Goal: Information Seeking & Learning: Learn about a topic

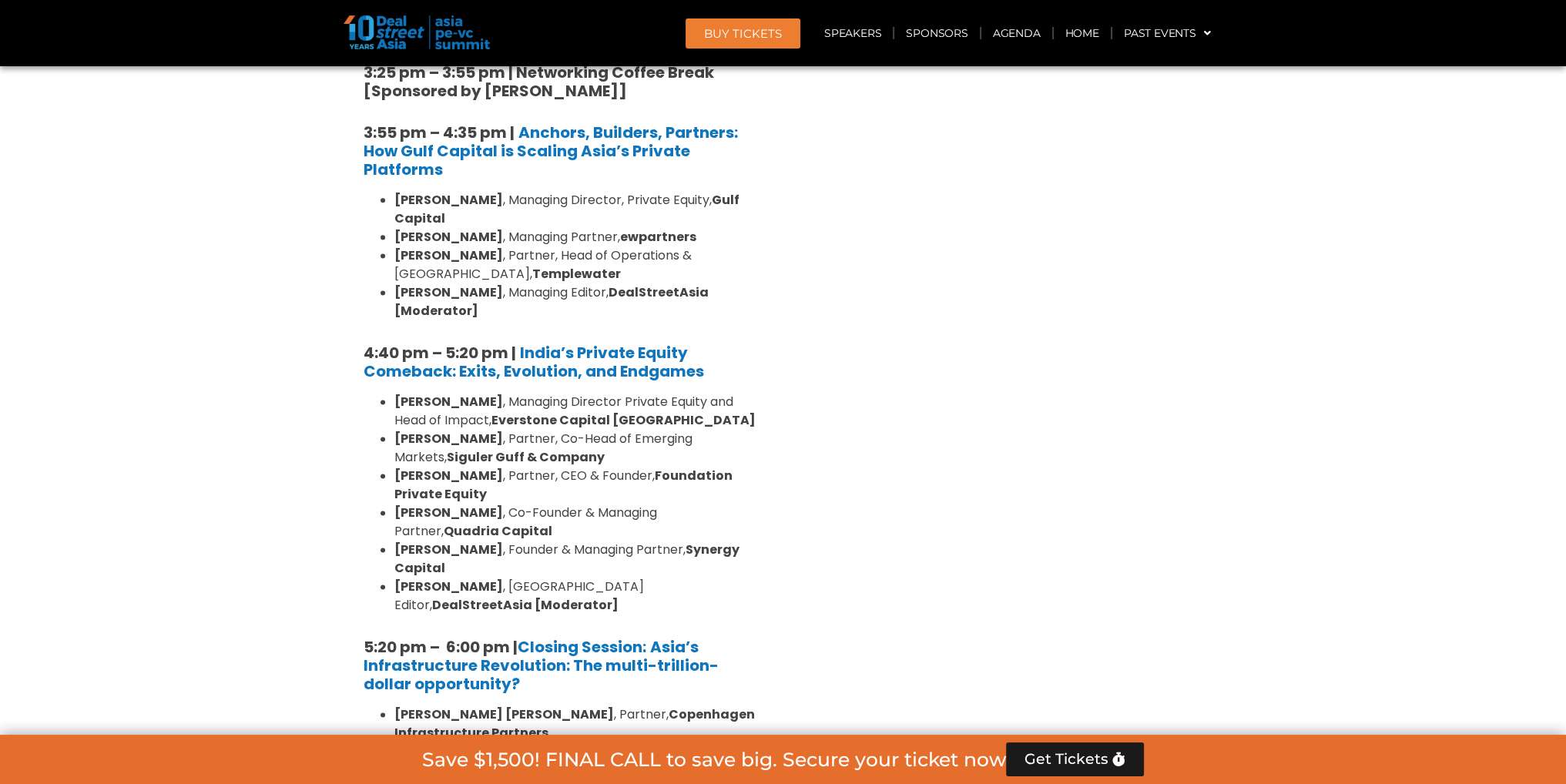
scroll to position [2498, 0]
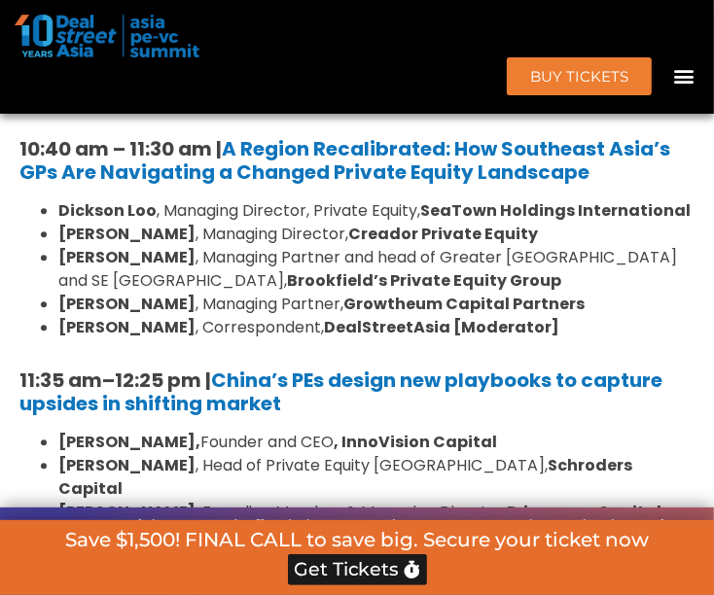
scroll to position [1760, 0]
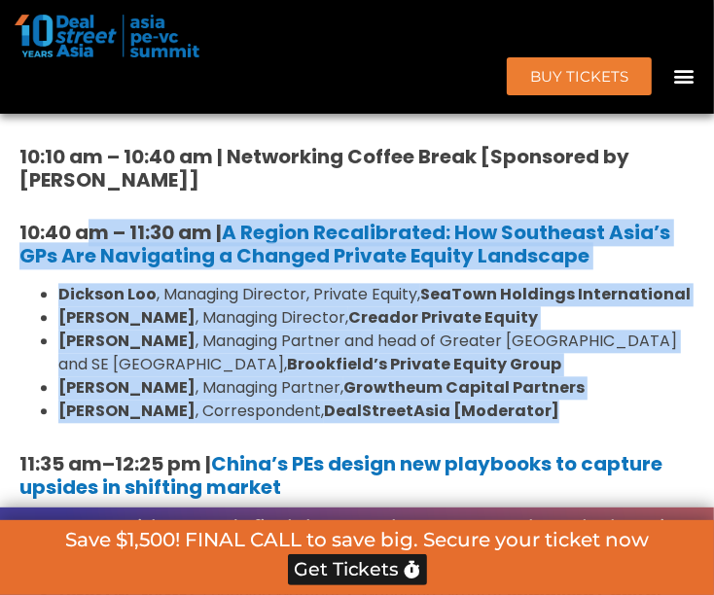
drag, startPoint x: 545, startPoint y: 420, endPoint x: 93, endPoint y: 227, distance: 490.9
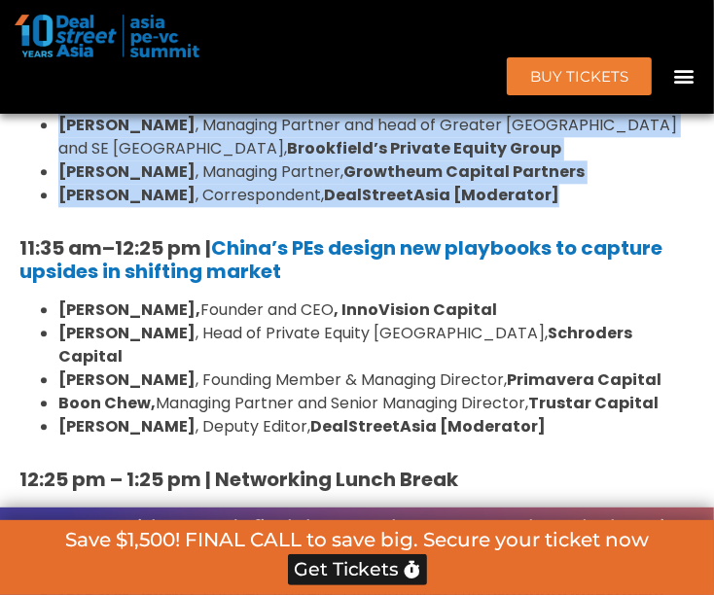
scroll to position [1976, 0]
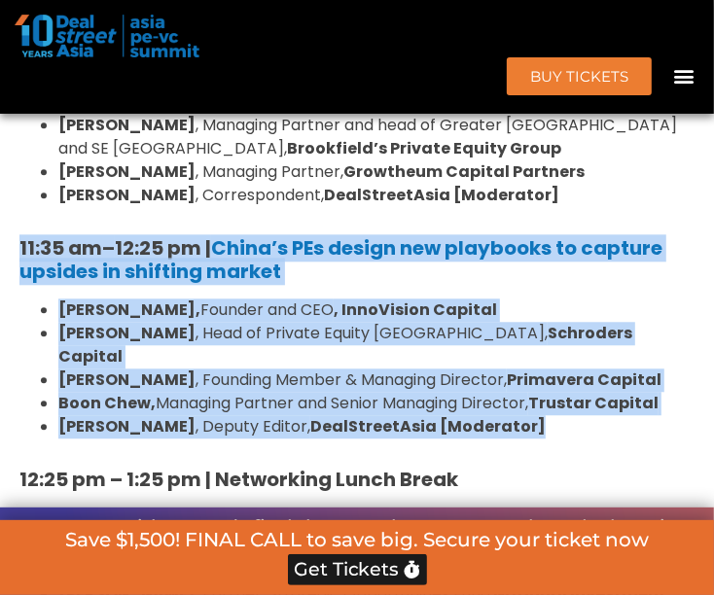
drag, startPoint x: 637, startPoint y: 397, endPoint x: 9, endPoint y: 249, distance: 645.3
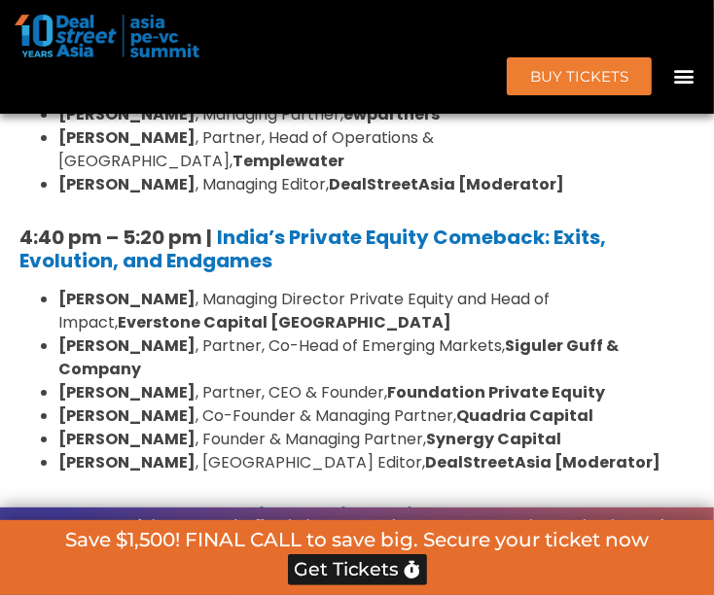
scroll to position [3165, 0]
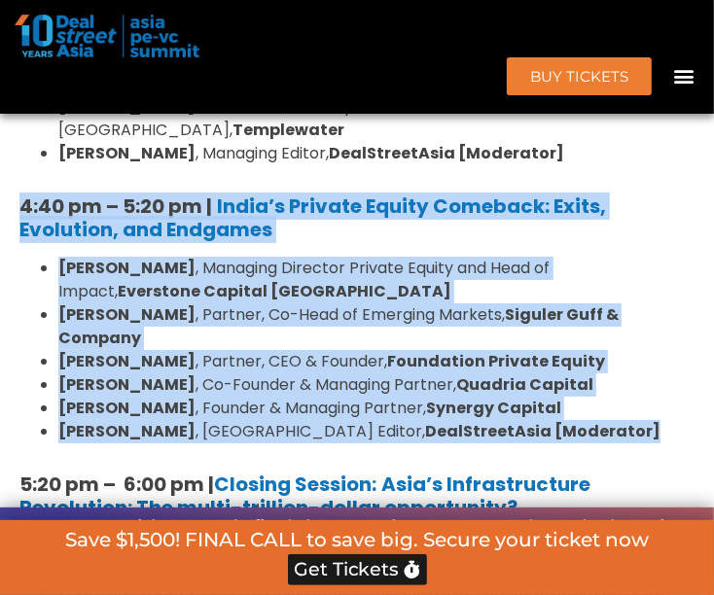
drag, startPoint x: 580, startPoint y: 356, endPoint x: -12, endPoint y: 126, distance: 635.1
copy div "4:40 pm – 5:20 pm | India’s Private Equity Comeback: Exits, Evolution, and Endg…"
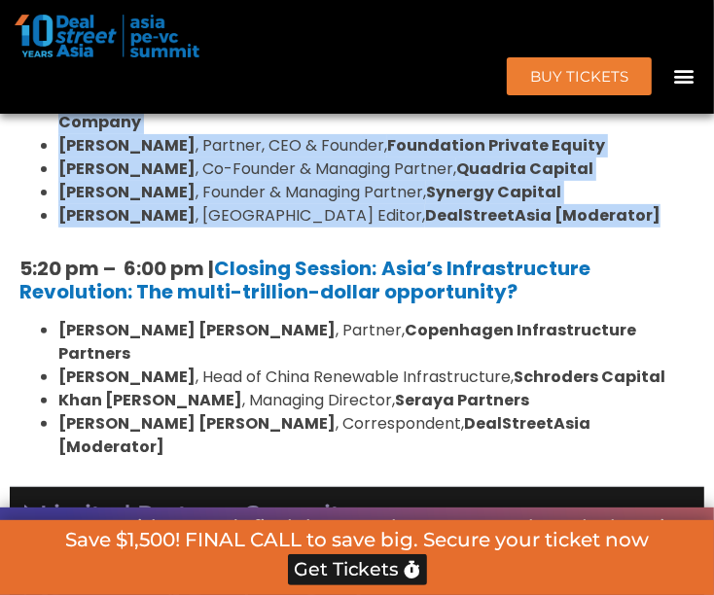
scroll to position [2948, 0]
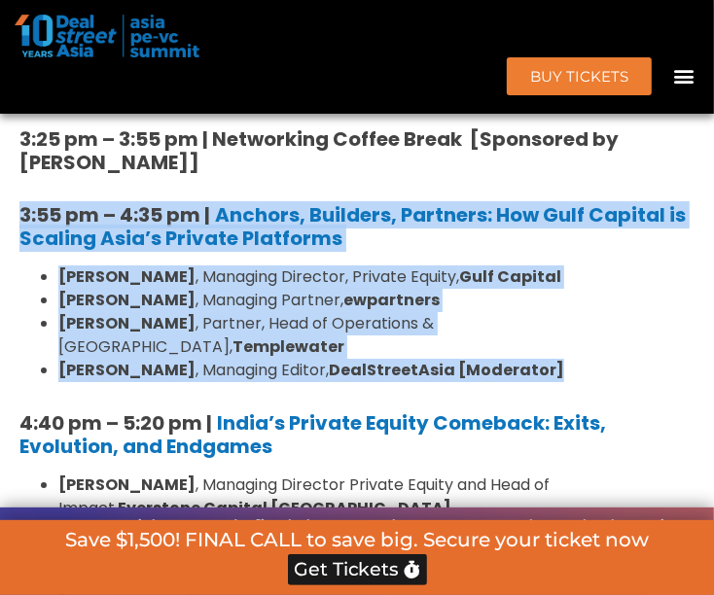
drag, startPoint x: 565, startPoint y: 299, endPoint x: -3, endPoint y: 155, distance: 586.0
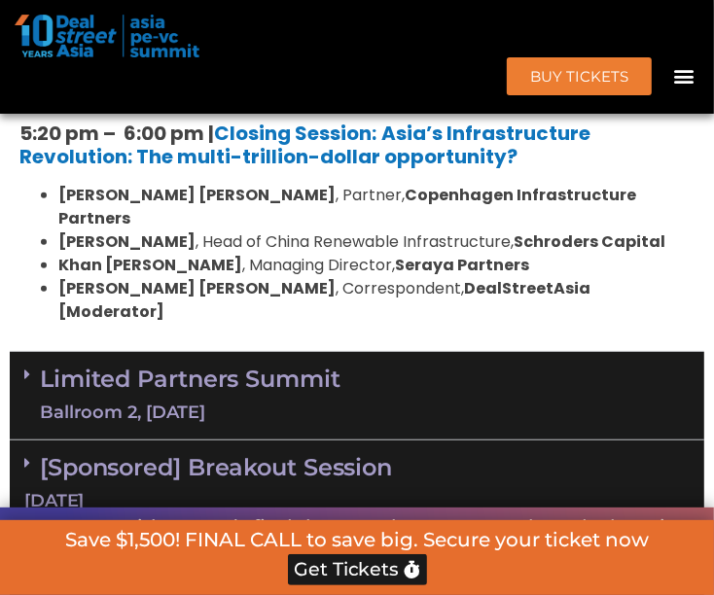
scroll to position [3705, 0]
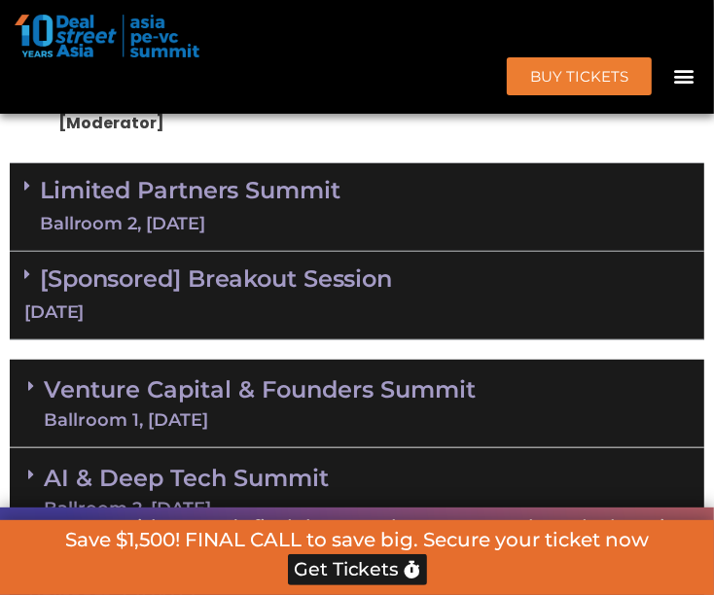
click at [31, 266] on span at bounding box center [32, 274] width 16 height 17
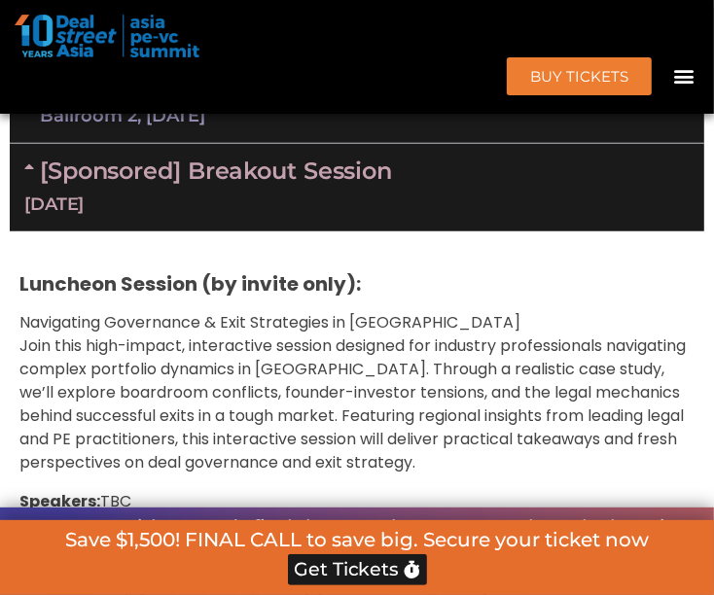
scroll to position [4029, 0]
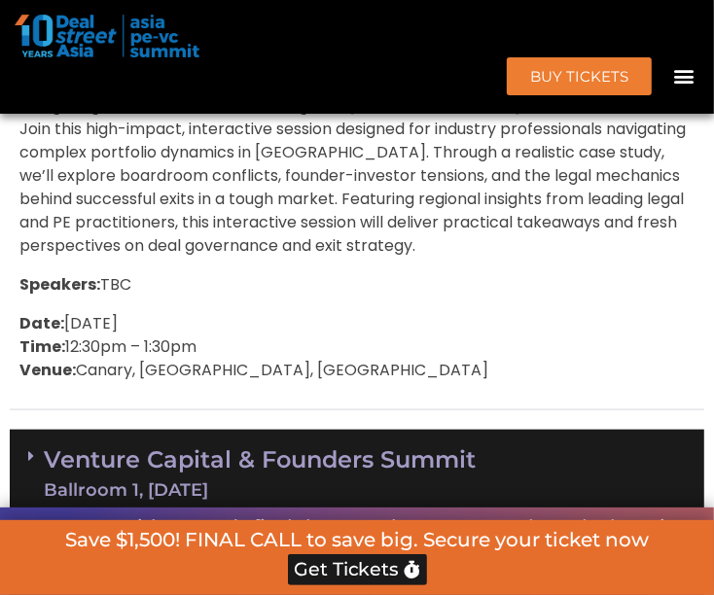
click at [30, 448] on icon at bounding box center [31, 456] width 6 height 16
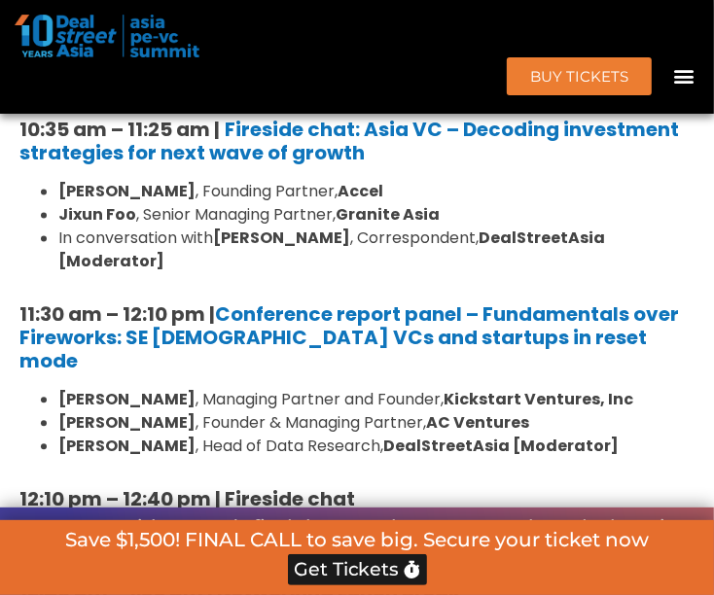
scroll to position [4550, 0]
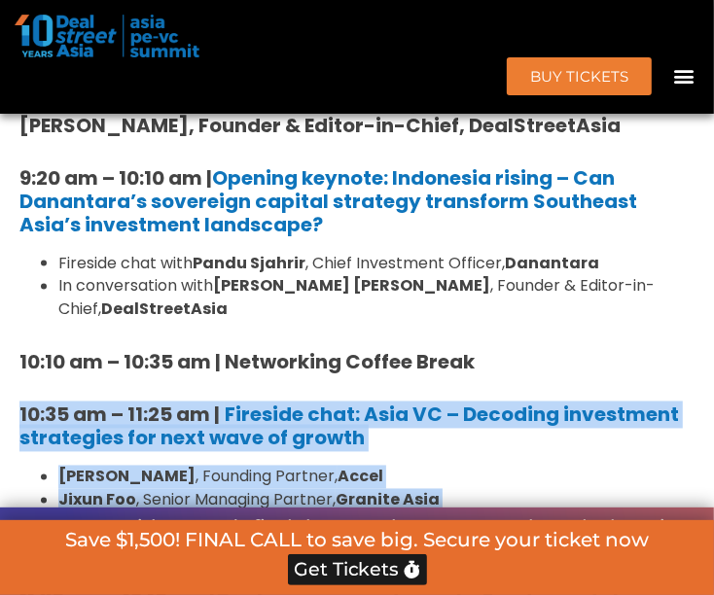
drag, startPoint x: 704, startPoint y: 401, endPoint x: 4, endPoint y: 290, distance: 708.8
copy div "10:35 am – 11:25 am | Fireside chat: Asia VC – Decoding investment strategies f…"
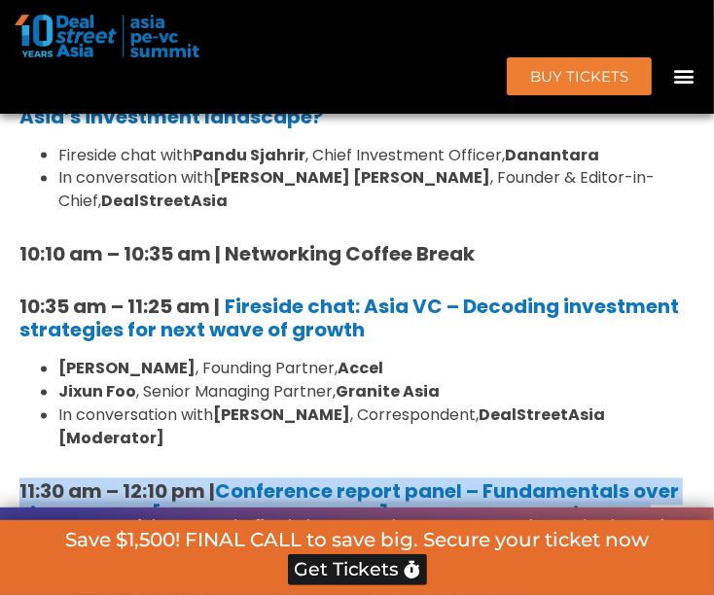
drag, startPoint x: 589, startPoint y: 455, endPoint x: 33, endPoint y: 321, distance: 572.1
copy div "11:30 am – 12:10 pm | Conference report panel – Fundamentals over Fireworks: SE…"
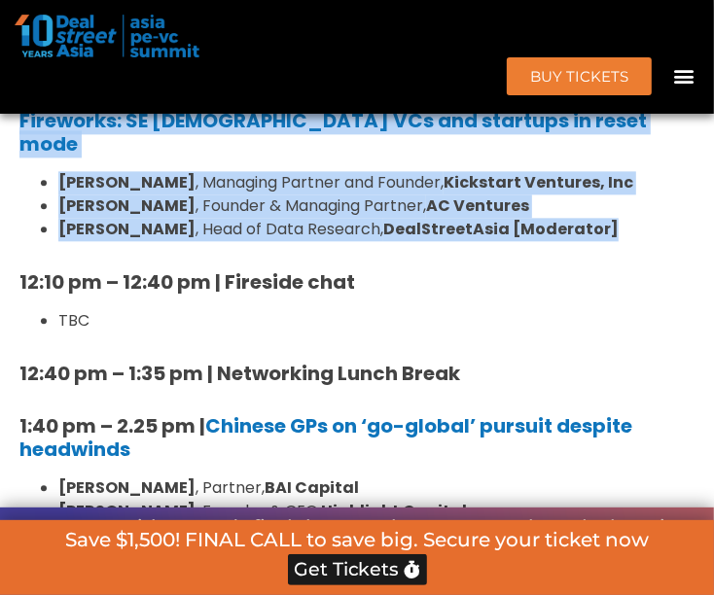
scroll to position [5089, 0]
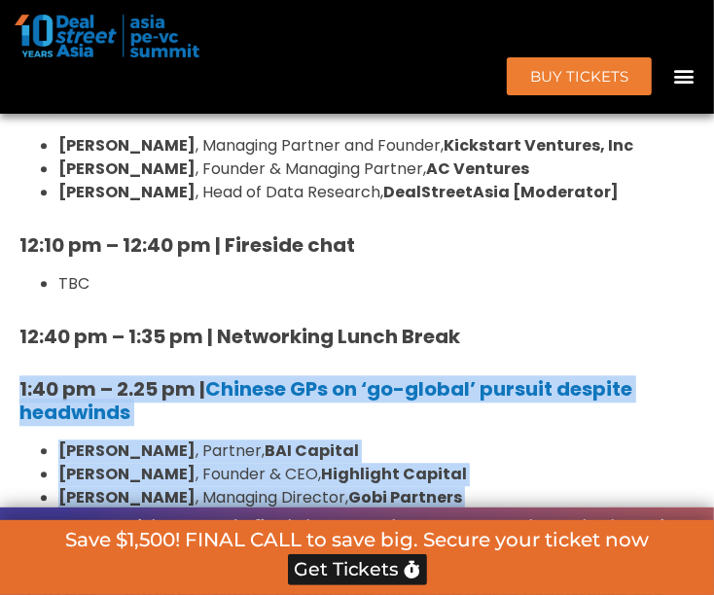
drag, startPoint x: 485, startPoint y: 381, endPoint x: 22, endPoint y: 219, distance: 490.5
click at [22, 219] on div "8:00 am – 9:00 am | Registration & Networking Coffee 9:00 am – 9:15 am | Welcom…" at bounding box center [356, 507] width 675 height 2019
copy div "1:40 pm – 2.25 pm | Chinese GPs on ‘go-global’ pursuit despite headwinds [PERSO…"
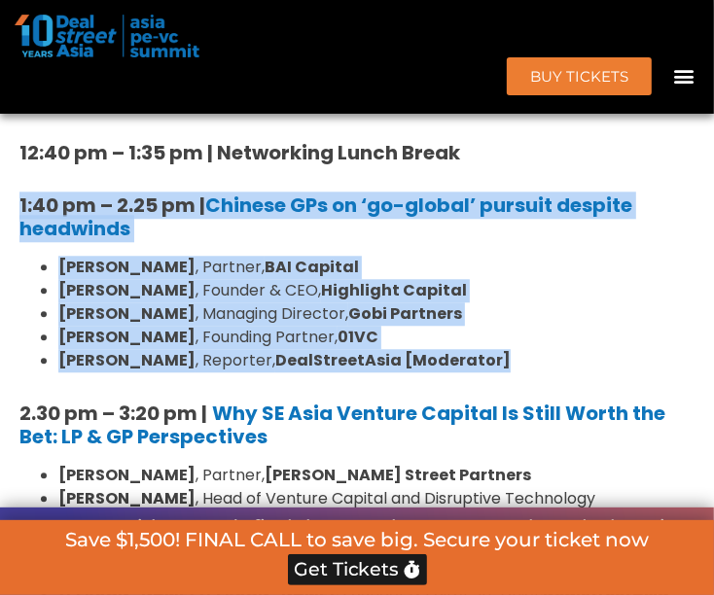
scroll to position [5305, 0]
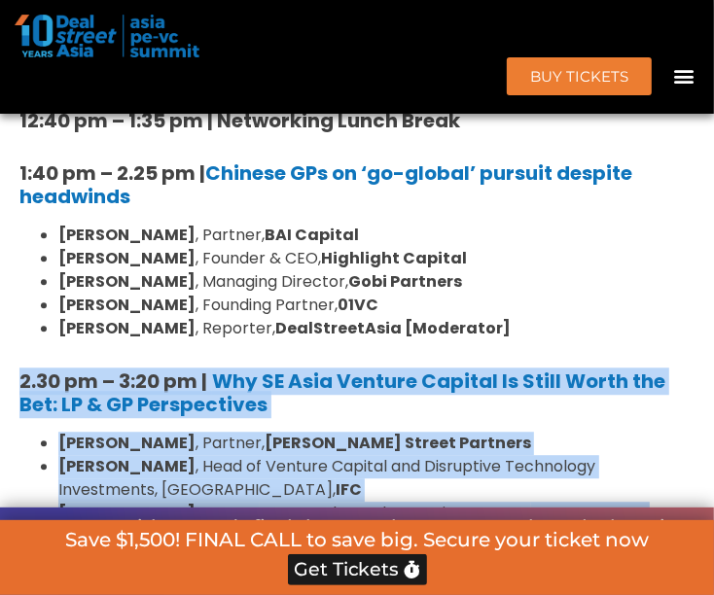
drag, startPoint x: 16, startPoint y: 212, endPoint x: 669, endPoint y: 393, distance: 678.0
click at [669, 393] on div "8:00 am – 9:00 am | Registration & Networking Coffee 9:00 am – 9:15 am | Welcom…" at bounding box center [357, 286] width 694 height 2088
copy div "2.30 pm – 3:20 pm | Why SE Asia Venture Capital Is Still Worth the Bet: LP & GP…"
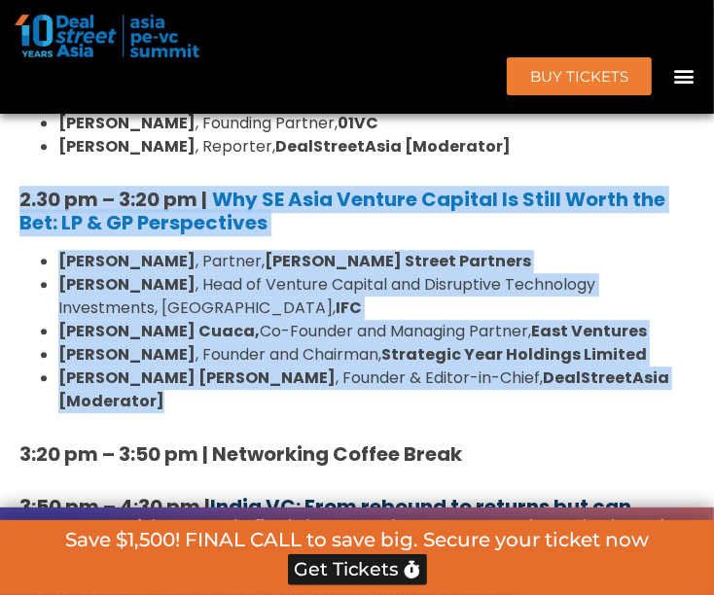
scroll to position [5522, 0]
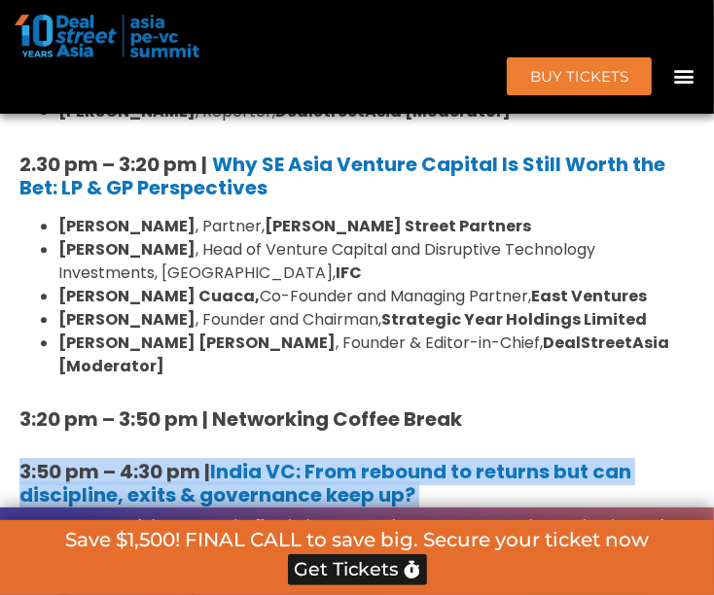
drag, startPoint x: 552, startPoint y: 438, endPoint x: -10, endPoint y: 274, distance: 585.3
copy div "3:50 pm – 4:30 pm | [GEOGRAPHIC_DATA] VC: From rebound to returns but can disci…"
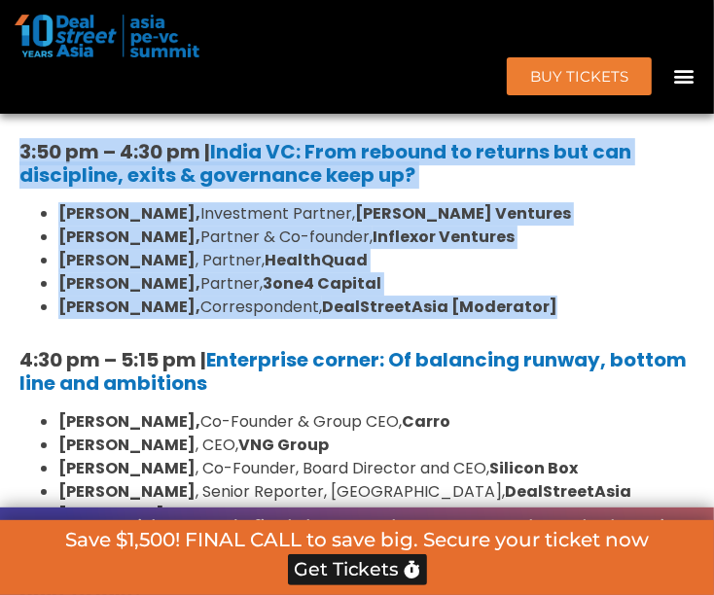
scroll to position [5846, 0]
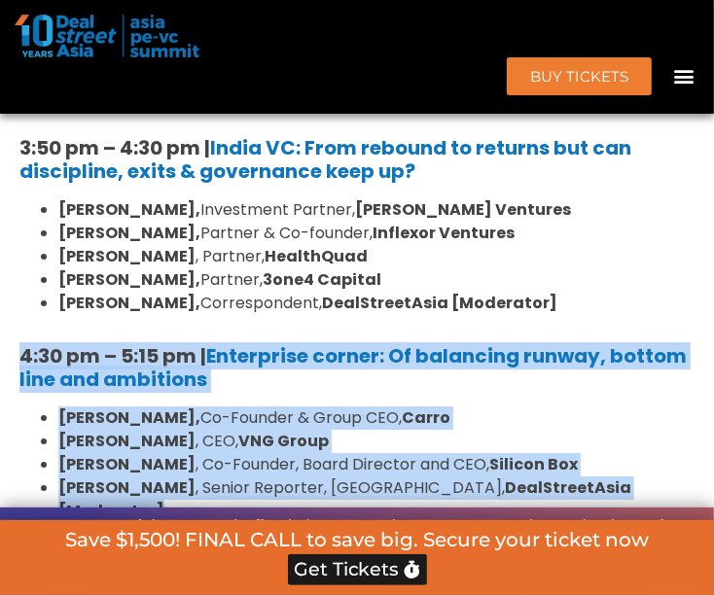
drag, startPoint x: 665, startPoint y: 305, endPoint x: -9, endPoint y: 161, distance: 689.0
copy div "4:30 pm – 5:15 pm | Enterprise corner: Of balancing runway, bottom line and amb…"
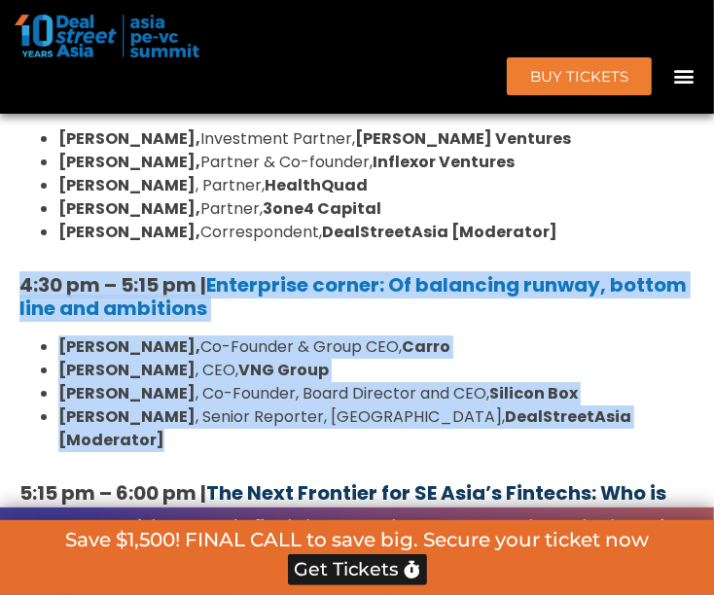
scroll to position [5954, 0]
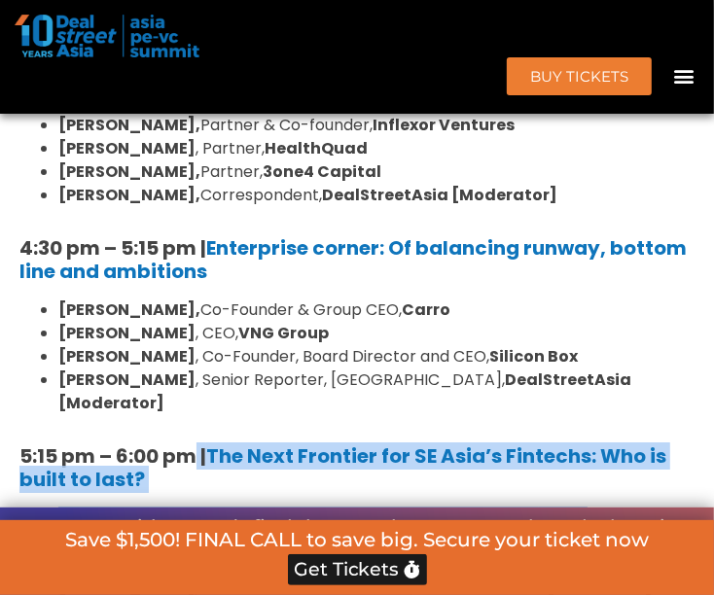
drag, startPoint x: 646, startPoint y: 386, endPoint x: 189, endPoint y: 249, distance: 477.1
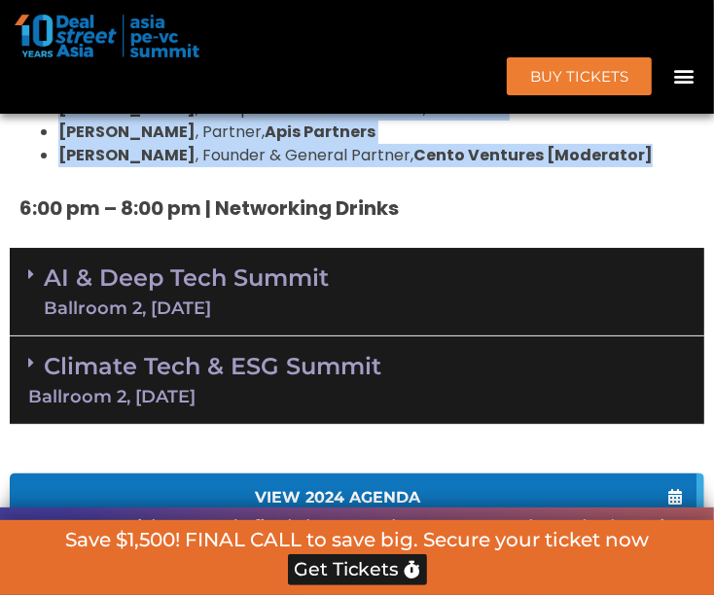
scroll to position [6277, 0]
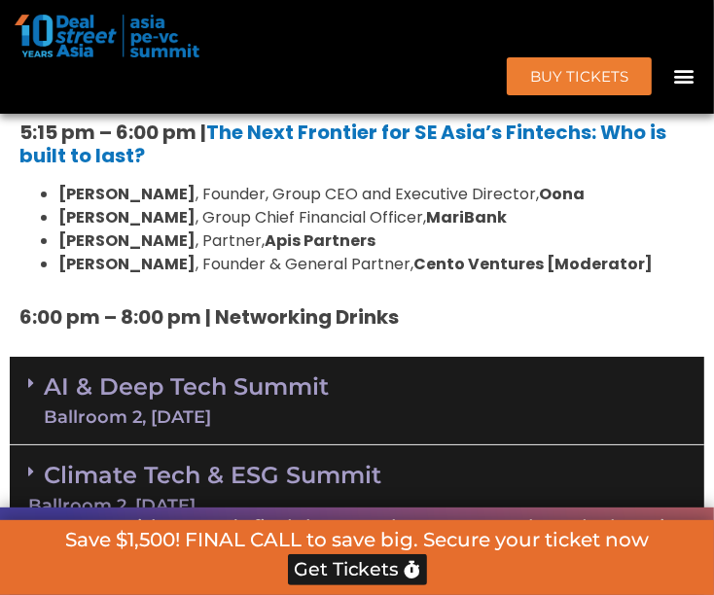
click at [31, 375] on icon at bounding box center [31, 383] width 6 height 16
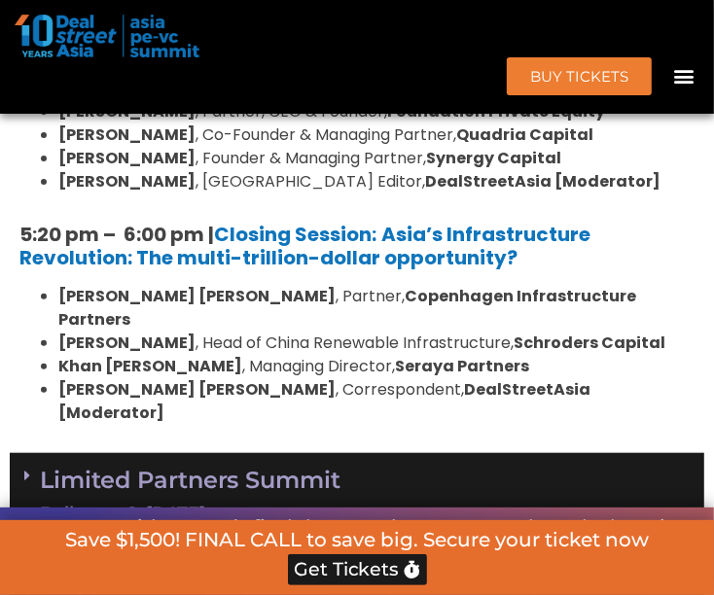
scroll to position [3577, 0]
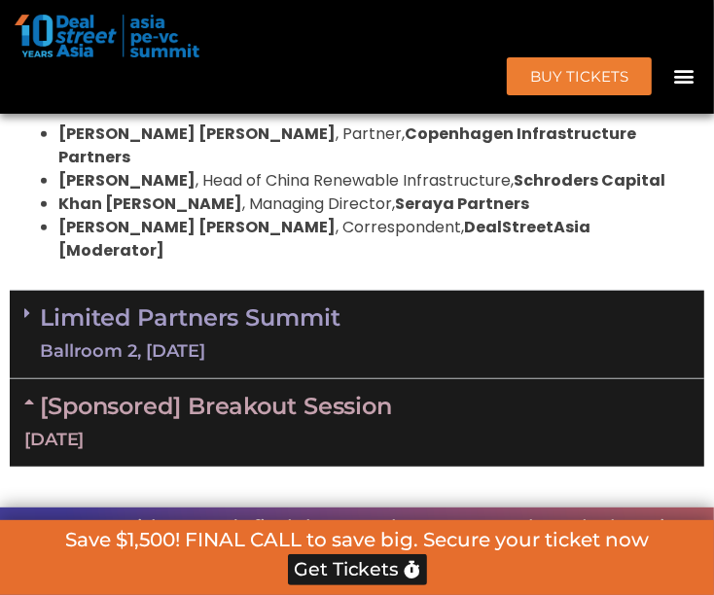
click at [35, 394] on icon at bounding box center [32, 402] width 16 height 16
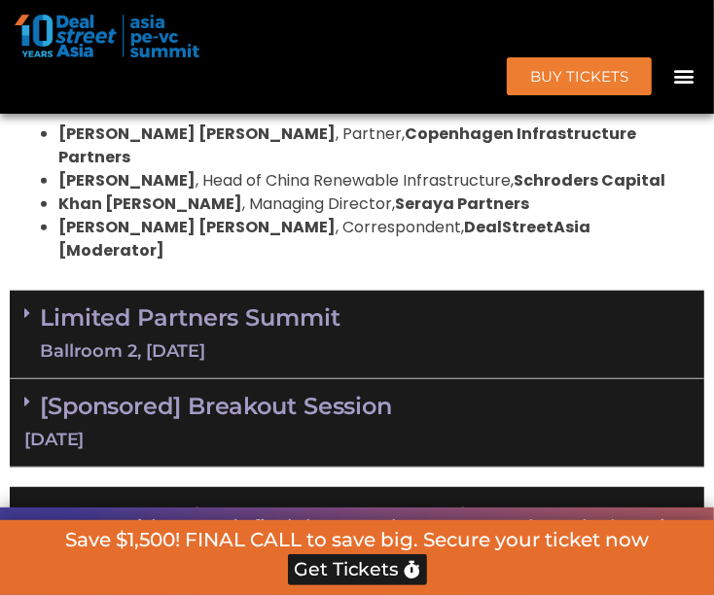
click at [31, 291] on div "Limited Partners [GEOGRAPHIC_DATA] 2, [DATE]" at bounding box center [357, 335] width 694 height 88
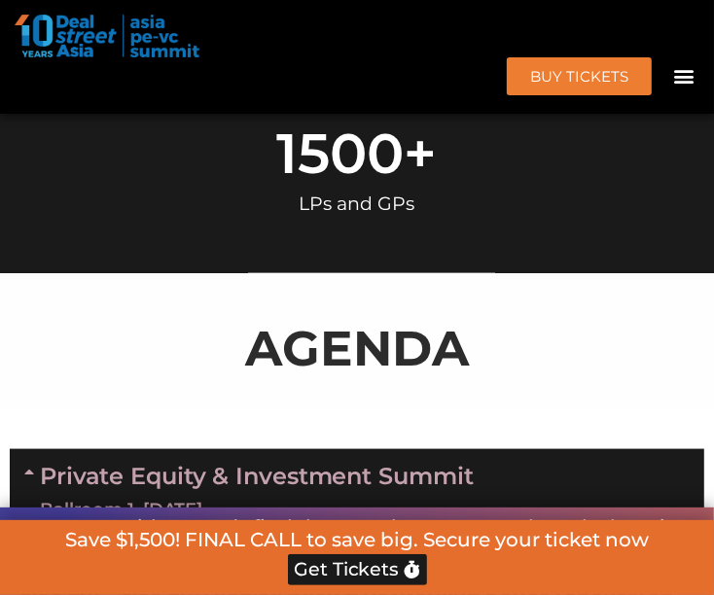
scroll to position [1092, 0]
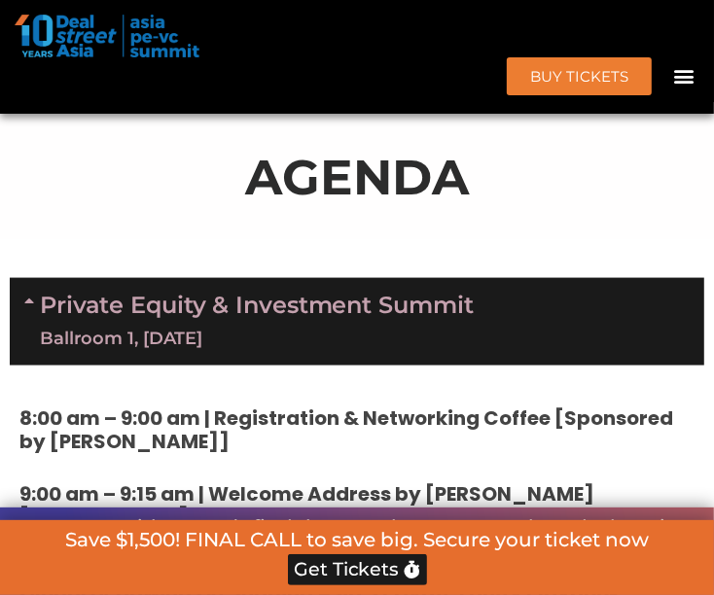
click at [23, 306] on div "Private Equity & Investment Summit Ballroom 1, [DATE]" at bounding box center [357, 322] width 694 height 88
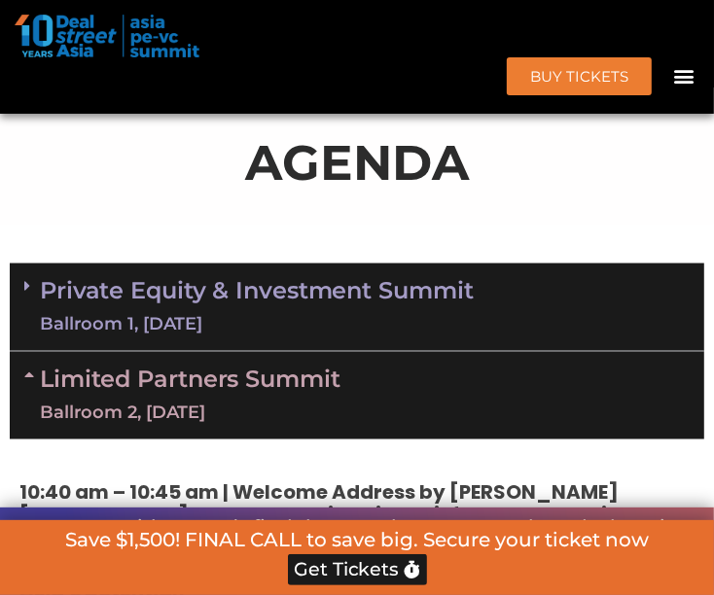
scroll to position [1525, 0]
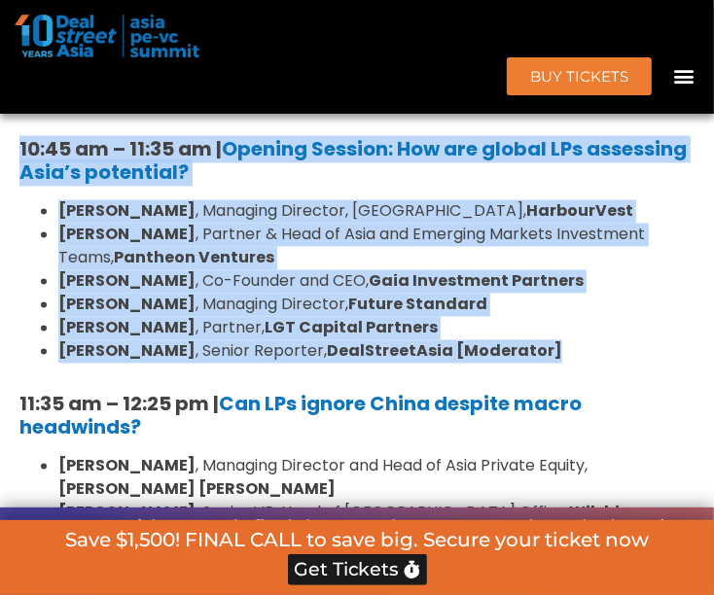
drag, startPoint x: 539, startPoint y: 360, endPoint x: 2, endPoint y: 151, distance: 576.0
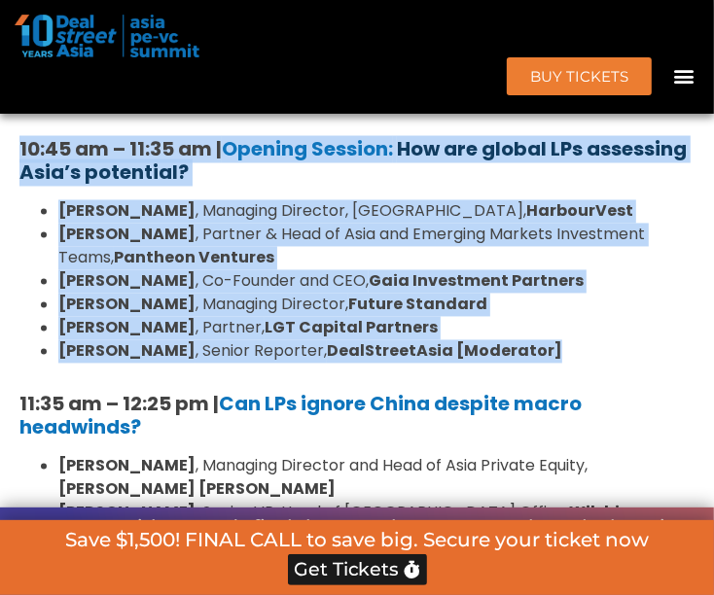
copy div "10:45 am – 11:35 am | Opening Session: How are global LPs assessing Asia’s pote…"
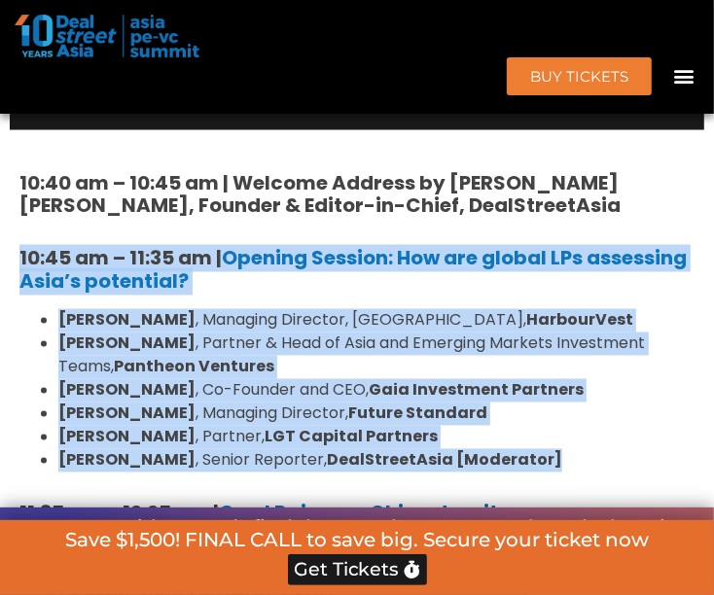
scroll to position [1633, 0]
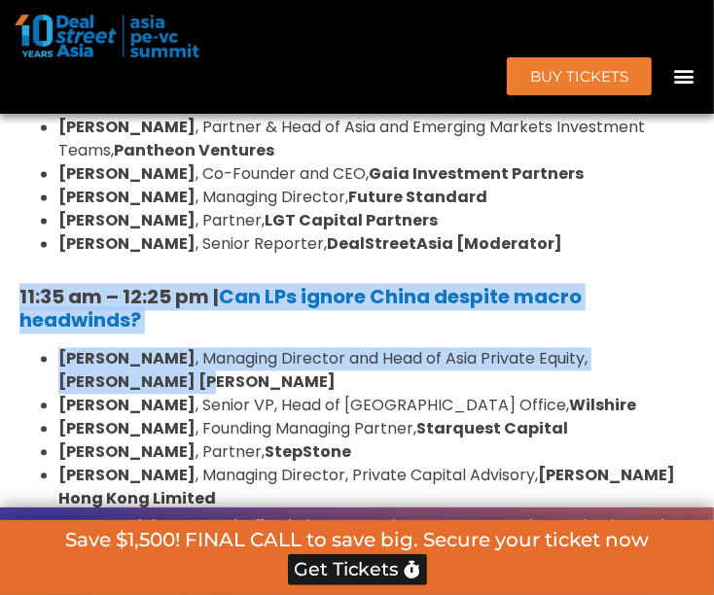
drag, startPoint x: 16, startPoint y: 290, endPoint x: 212, endPoint y: 381, distance: 216.6
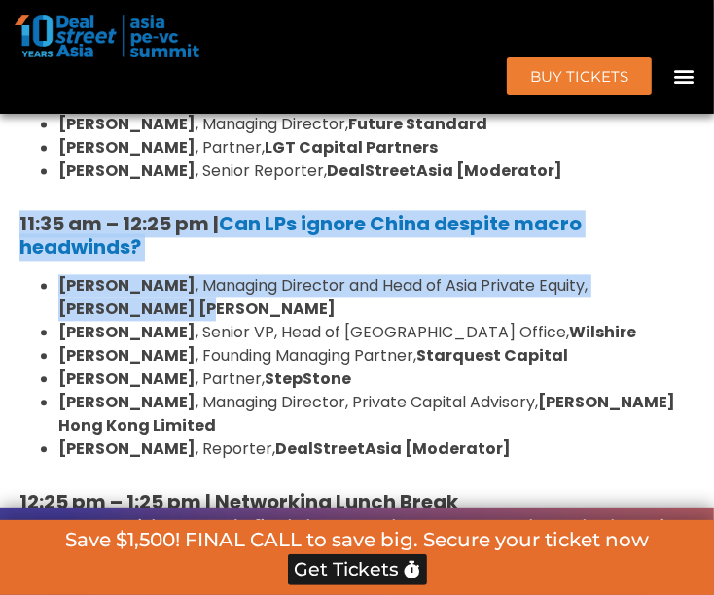
scroll to position [1740, 0]
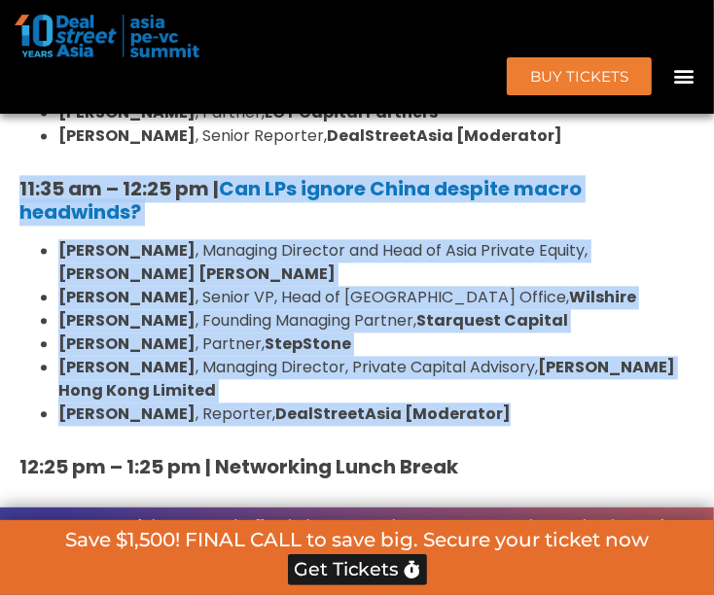
click at [470, 406] on li "[PERSON_NAME] , Reporter, DealStreetAsia [Moderator]" at bounding box center [376, 414] width 636 height 23
copy div "11:35 am – 12:25 pm | Can LPs ignore China despite macro headwinds? [PERSON_NAM…"
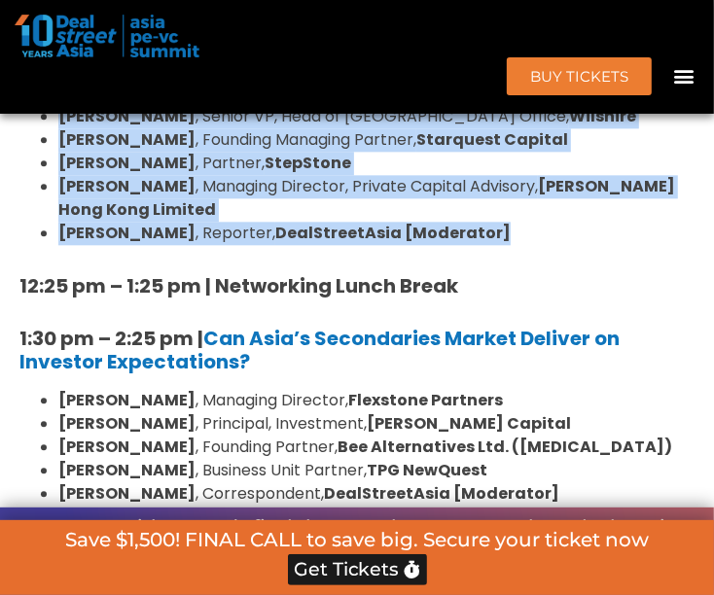
scroll to position [1956, 0]
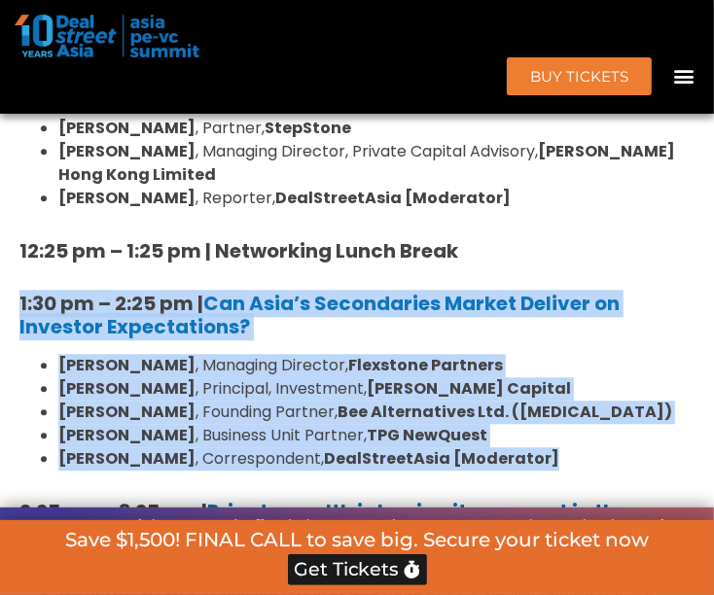
drag, startPoint x: 567, startPoint y: 455, endPoint x: 18, endPoint y: 298, distance: 571.5
click at [18, 298] on div "10:40 am – 10:45 am | Welcome Address by [PERSON_NAME] [PERSON_NAME], Founder &…" at bounding box center [357, 491] width 694 height 1802
copy div "1:30 pm – 2:25 pm | Can Asia’s Secondaries Market Deliver on Investor Expectati…"
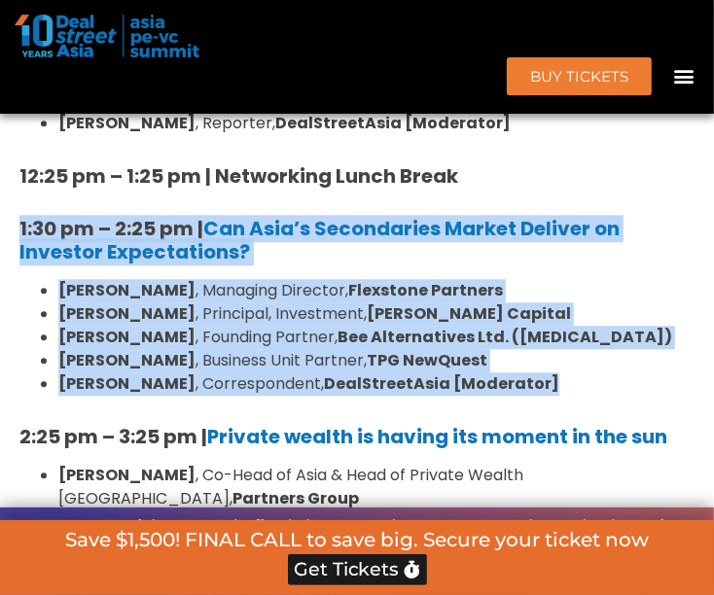
scroll to position [2172, 0]
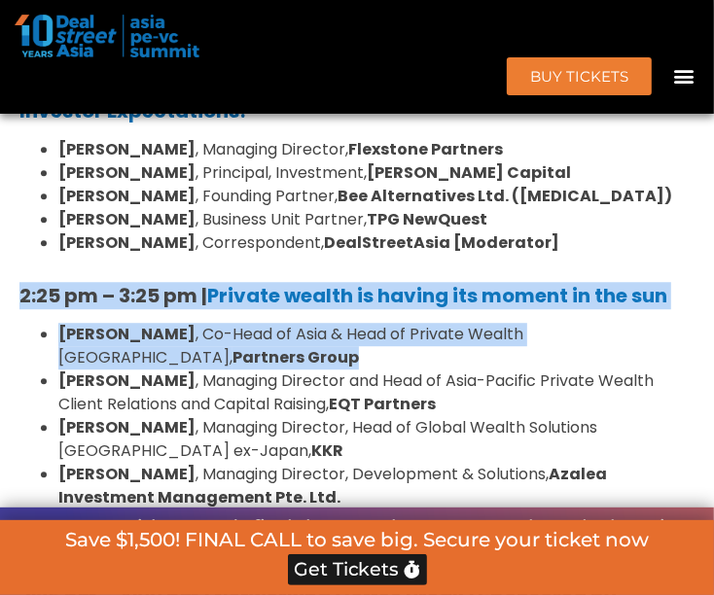
drag, startPoint x: 15, startPoint y: 290, endPoint x: 206, endPoint y: 349, distance: 200.5
click at [206, 349] on div "10:40 am – 10:45 am | Welcome Address by [PERSON_NAME] [PERSON_NAME], Founder &…" at bounding box center [357, 275] width 694 height 1802
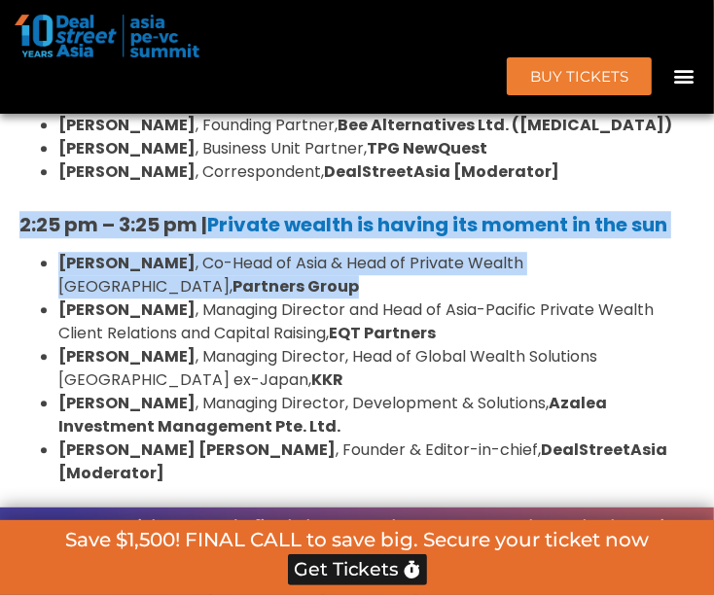
scroll to position [2280, 0]
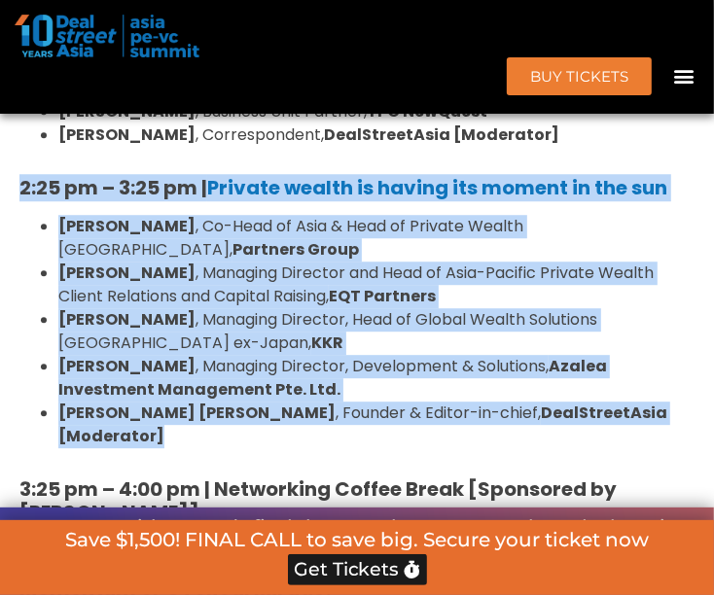
click at [662, 416] on li "[PERSON_NAME] [PERSON_NAME] , Founder & Editor-in-chief, DealStreetAsia [Modera…" at bounding box center [376, 425] width 636 height 47
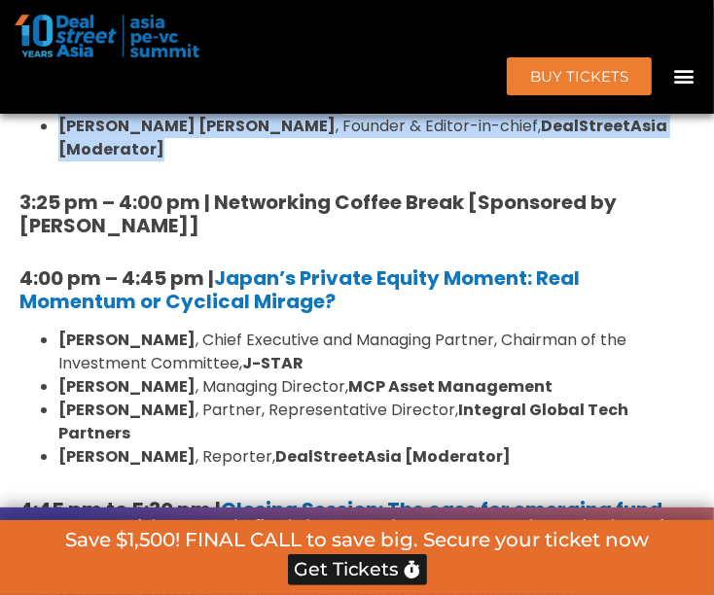
scroll to position [2605, 0]
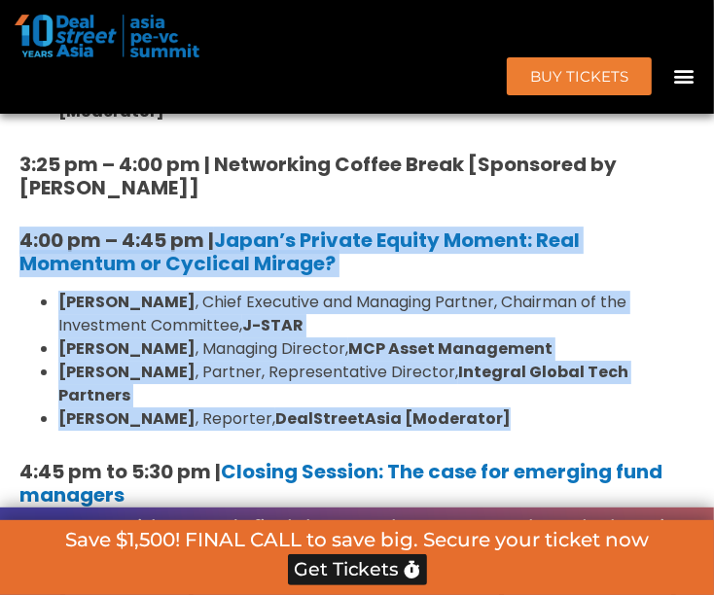
drag, startPoint x: 20, startPoint y: 209, endPoint x: 580, endPoint y: 367, distance: 581.8
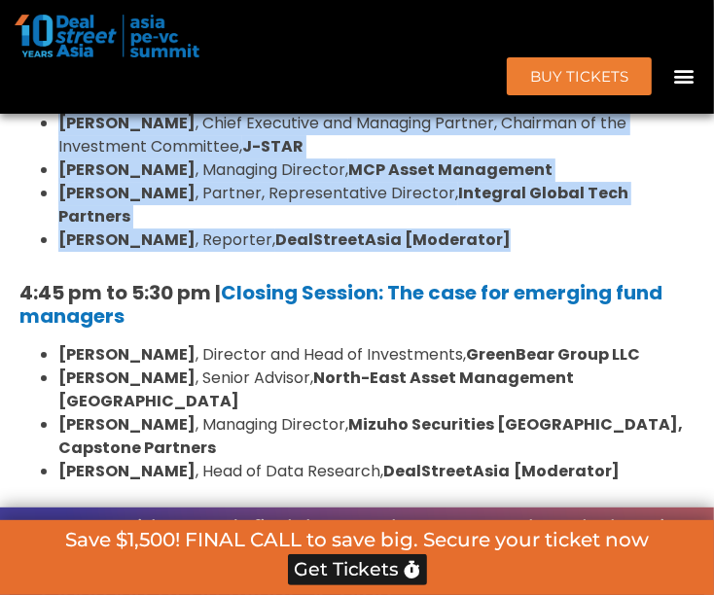
scroll to position [2821, 0]
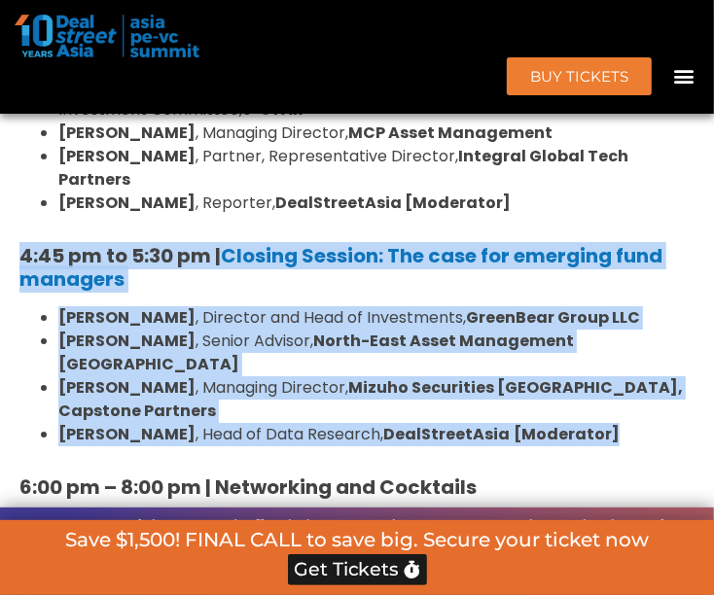
drag, startPoint x: 631, startPoint y: 344, endPoint x: -4, endPoint y: 207, distance: 649.6
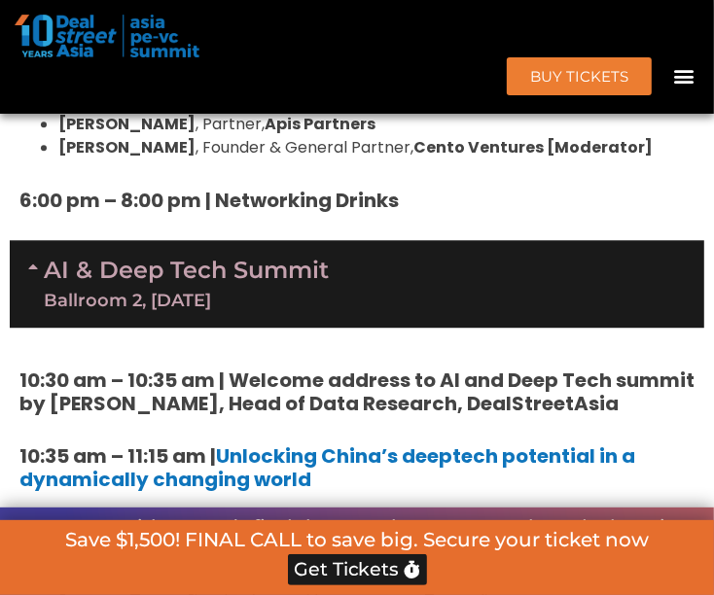
scroll to position [5414, 0]
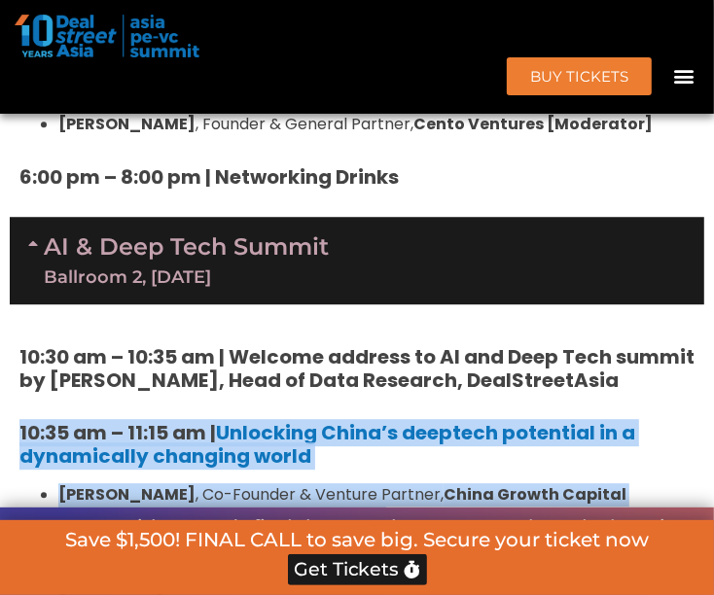
drag, startPoint x: 644, startPoint y: 375, endPoint x: 20, endPoint y: 235, distance: 638.8
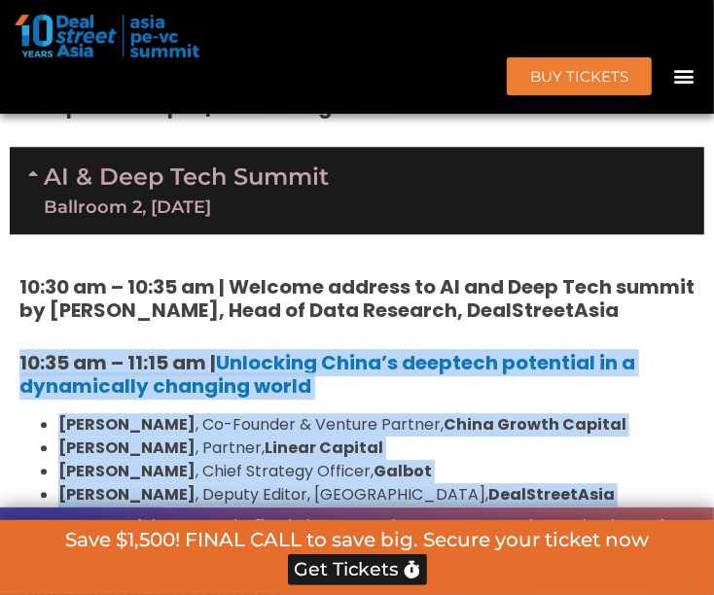
scroll to position [5522, 0]
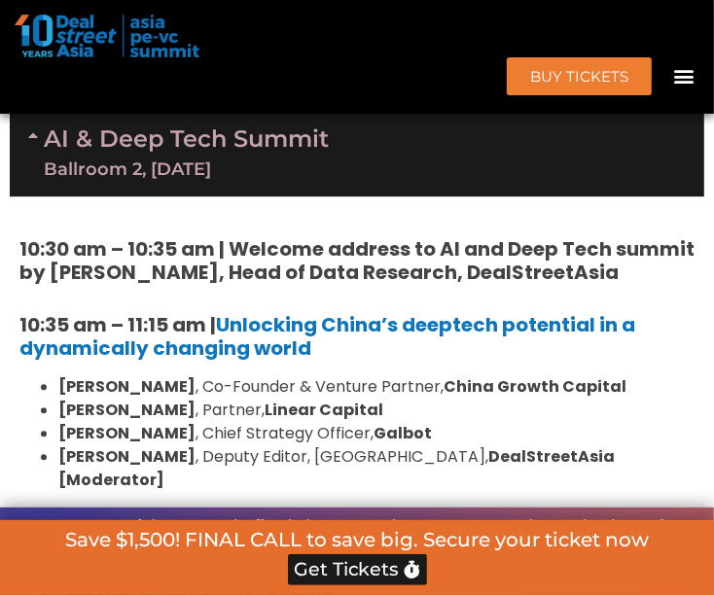
drag, startPoint x: 582, startPoint y: 444, endPoint x: -18, endPoint y: 384, distance: 603.0
click at [540, 358] on div "10:30 am – 10:35 am | Welcome address to AI and Deep Tech summit by [PERSON_NAM…" at bounding box center [357, 570] width 694 height 748
drag, startPoint x: 550, startPoint y: 428, endPoint x: 2, endPoint y: 321, distance: 558.7
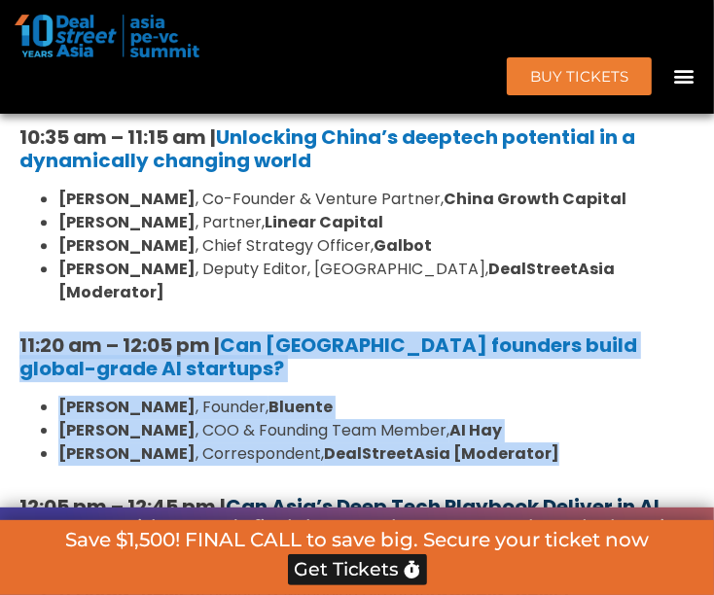
scroll to position [5738, 0]
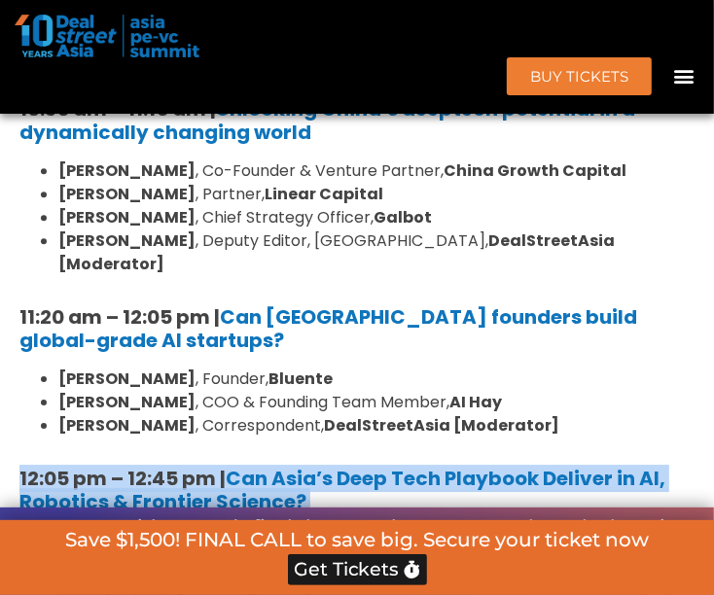
drag, startPoint x: 20, startPoint y: 267, endPoint x: 402, endPoint y: 380, distance: 397.5
click at [402, 380] on div "10:30 am – 10:35 am | Welcome address to AI and Deep Tech summit by [PERSON_NAM…" at bounding box center [357, 355] width 694 height 748
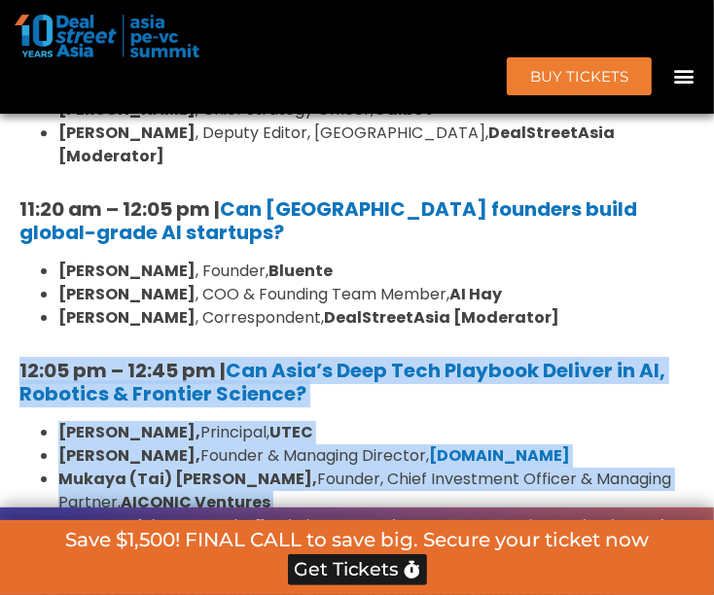
click at [583, 584] on li "[PERSON_NAME] , Head of Data Research, DealStreetAsia [Moderator]" at bounding box center [376, 595] width 636 height 23
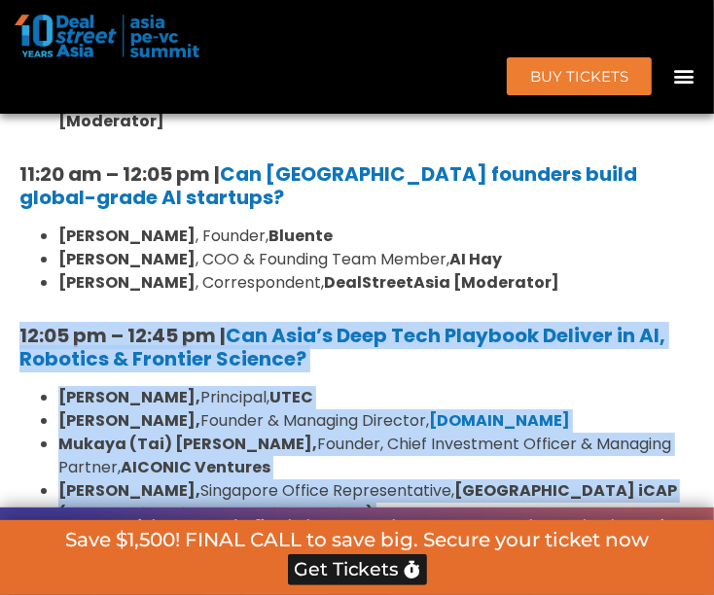
scroll to position [5954, 0]
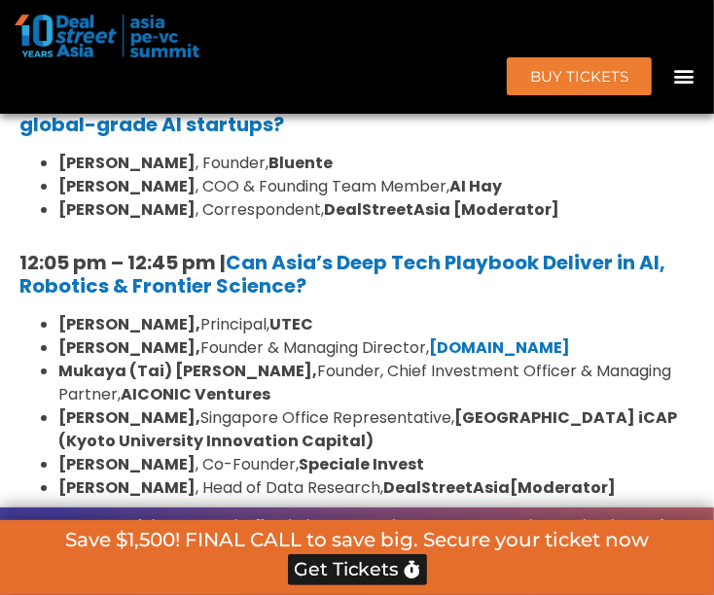
click at [35, 531] on span at bounding box center [36, 539] width 16 height 17
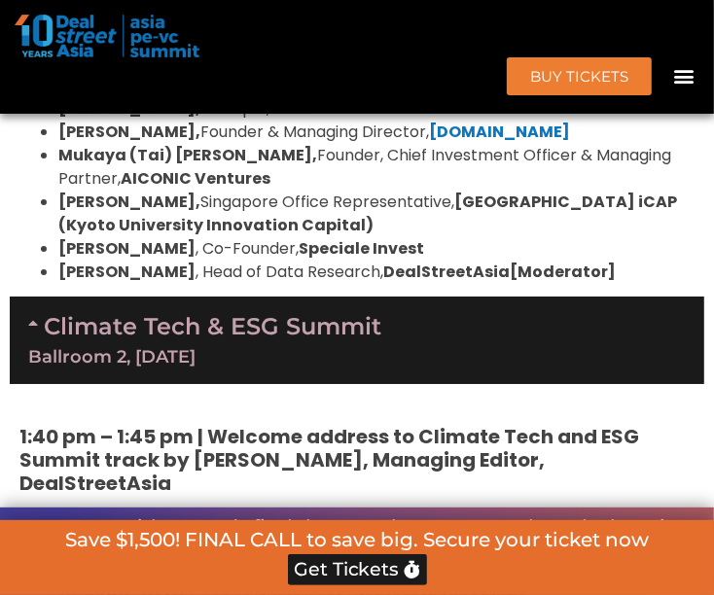
scroll to position [6277, 0]
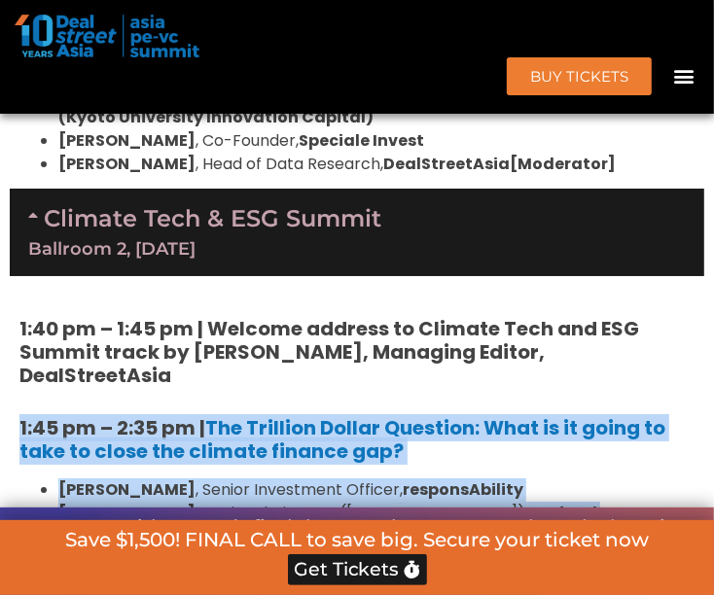
drag, startPoint x: 548, startPoint y: 375, endPoint x: -10, endPoint y: 190, distance: 588.2
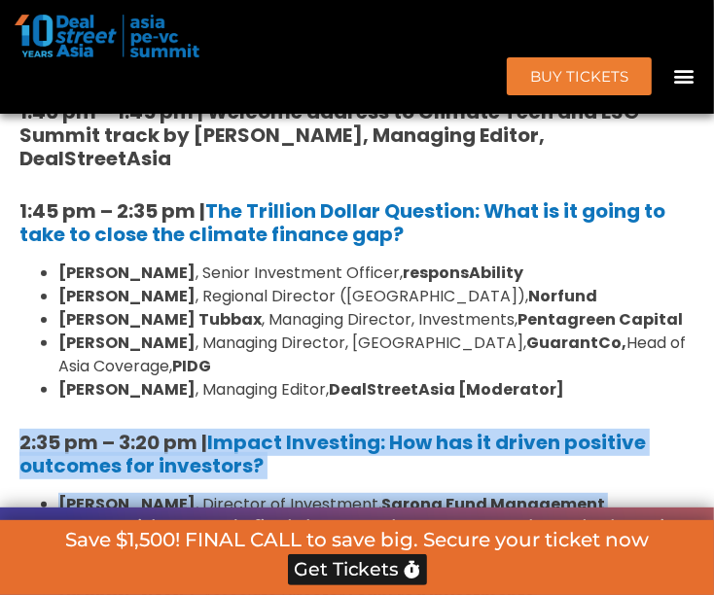
drag, startPoint x: 617, startPoint y: 382, endPoint x: -18, endPoint y: 196, distance: 661.5
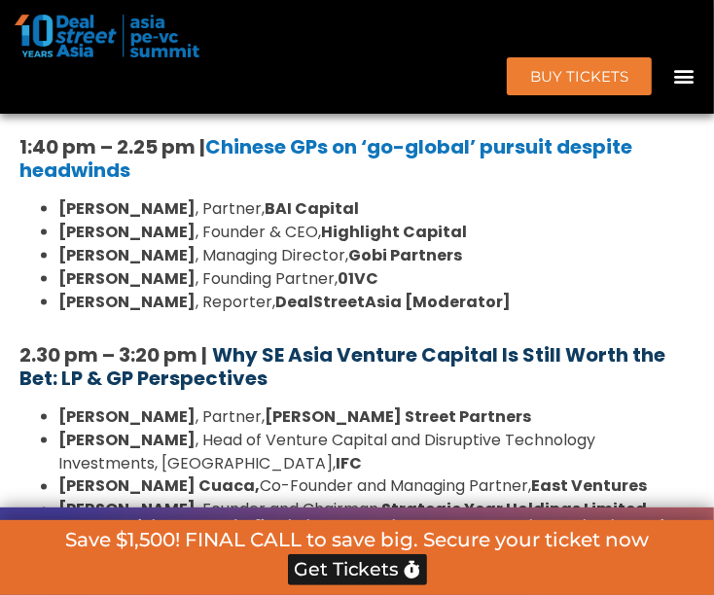
scroll to position [4333, 0]
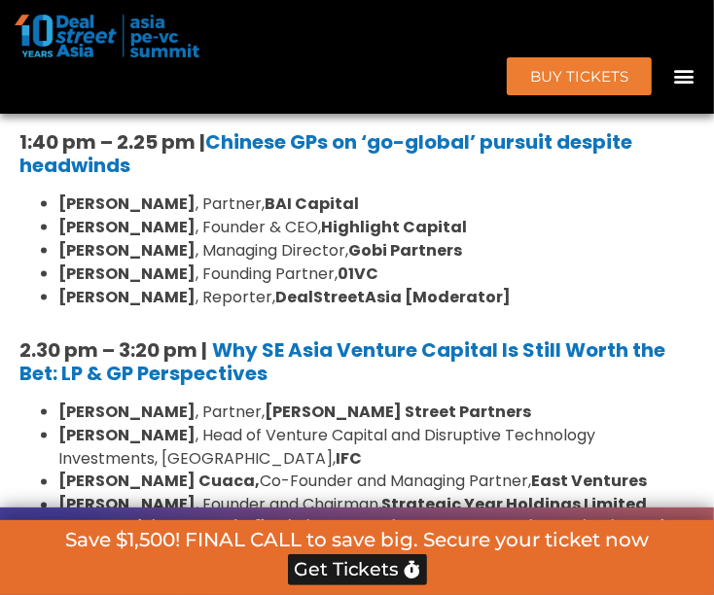
click at [555, 471] on b "East Ventures" at bounding box center [589, 482] width 116 height 22
